Goal: Use online tool/utility

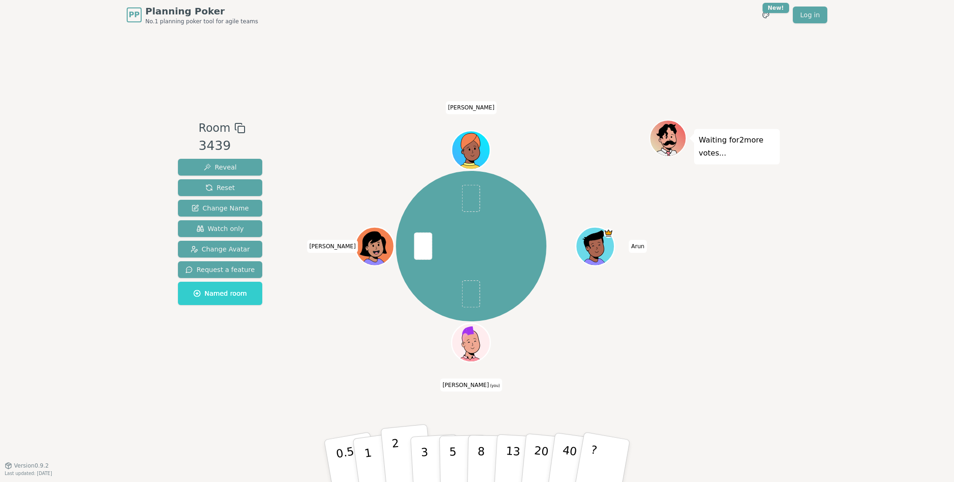
click at [394, 450] on p "2" at bounding box center [397, 462] width 12 height 51
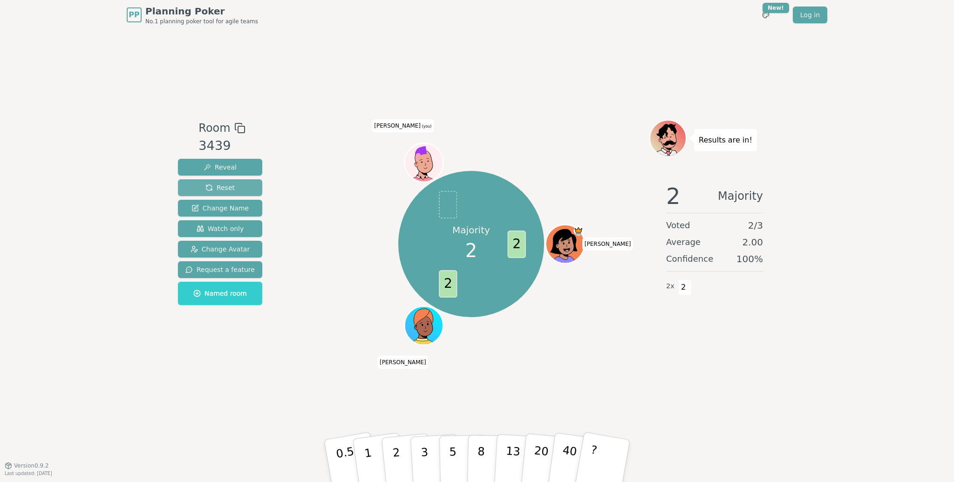
click at [220, 187] on span "Reset" at bounding box center [219, 187] width 29 height 9
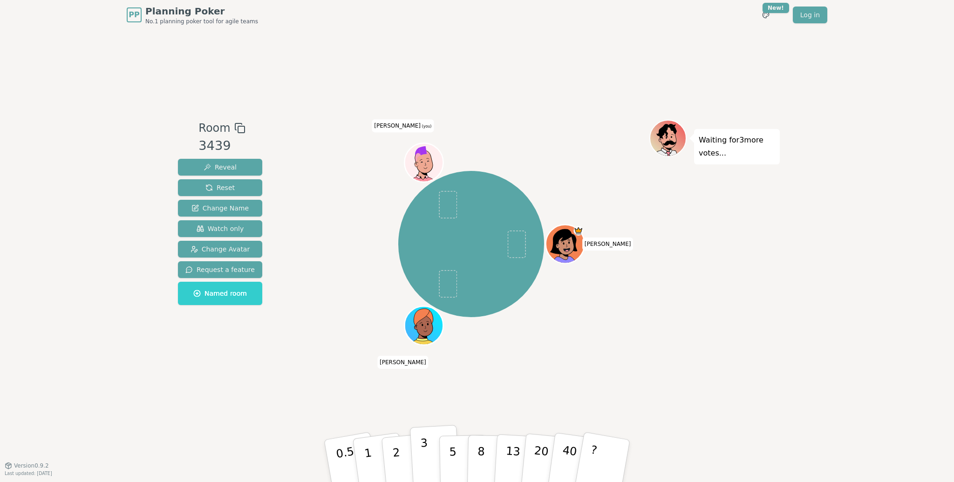
click at [426, 450] on p "3" at bounding box center [425, 461] width 10 height 51
click at [338, 271] on div "[PERSON_NAME] B [PERSON_NAME] (you)" at bounding box center [471, 244] width 356 height 216
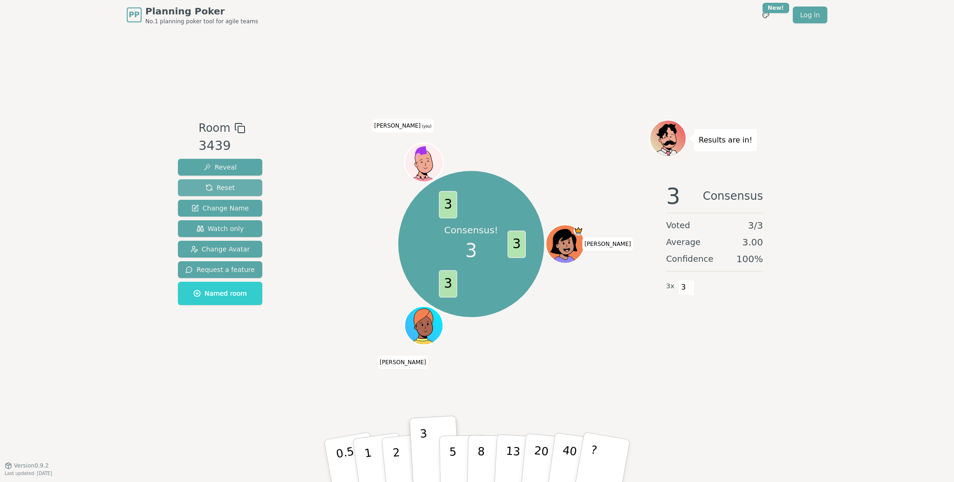
click at [218, 185] on span "Reset" at bounding box center [219, 187] width 29 height 9
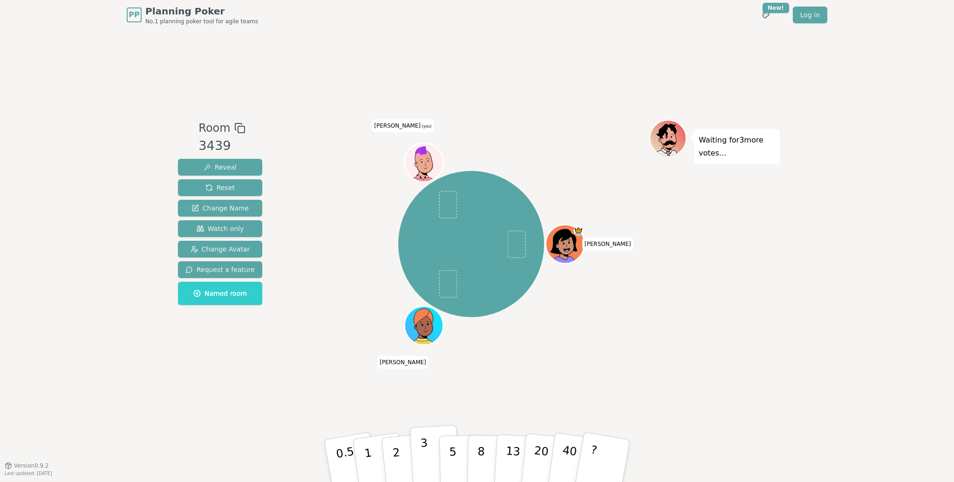
click at [420, 455] on button "3" at bounding box center [435, 461] width 51 height 73
